Goal: Transaction & Acquisition: Purchase product/service

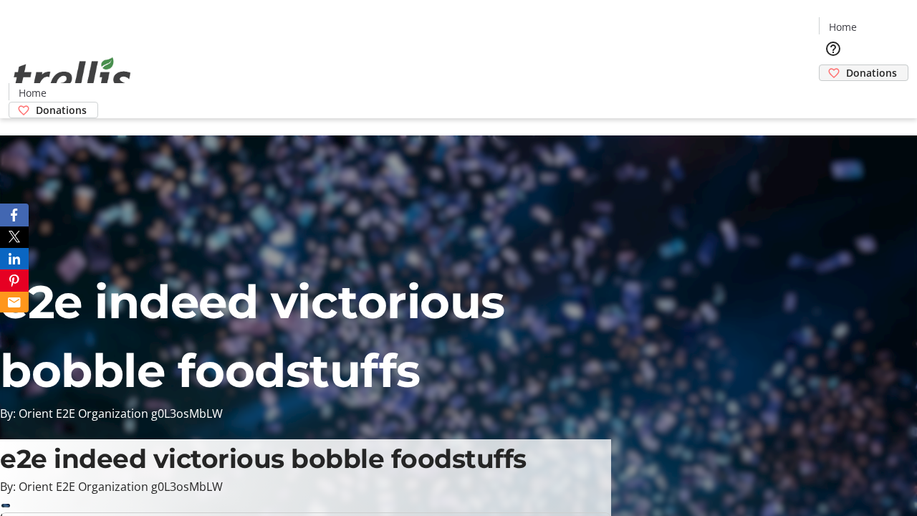
click at [846, 65] on span "Donations" at bounding box center [871, 72] width 51 height 15
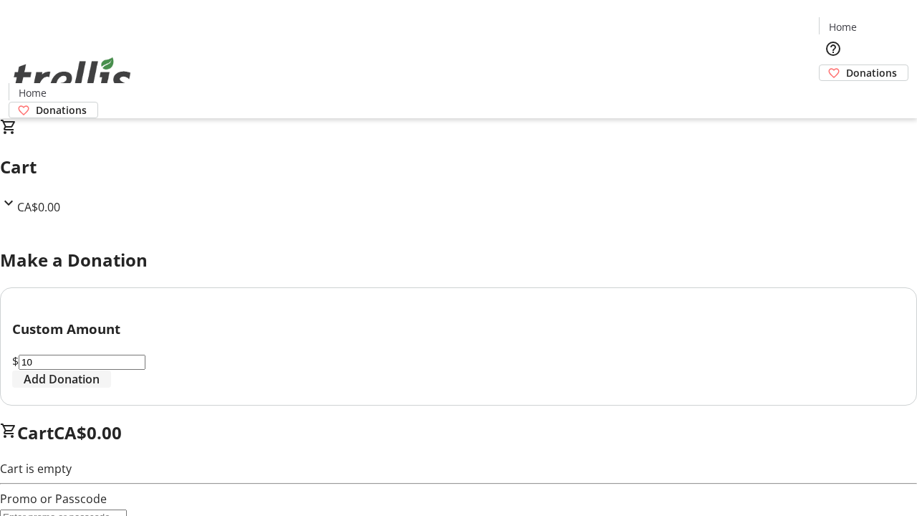
click at [100, 387] on span "Add Donation" at bounding box center [62, 378] width 76 height 17
